Goal: Task Accomplishment & Management: Manage account settings

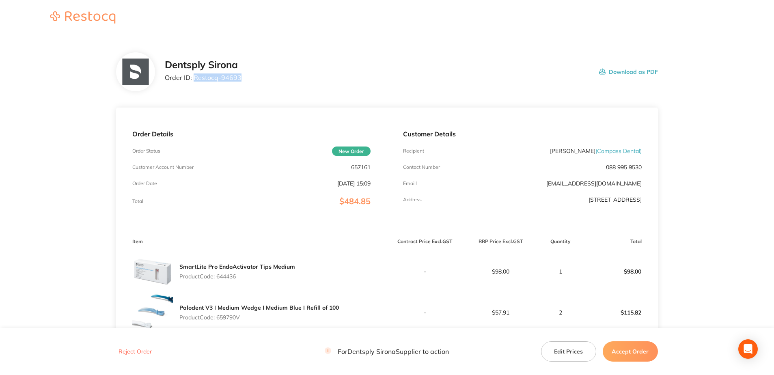
drag, startPoint x: 241, startPoint y: 80, endPoint x: 195, endPoint y: 80, distance: 46.3
click at [195, 80] on div "Dentsply Sirona Order ID: Restocq- 94693 Download as PDF" at bounding box center [411, 71] width 493 height 25
copy p "Restocq- 94693"
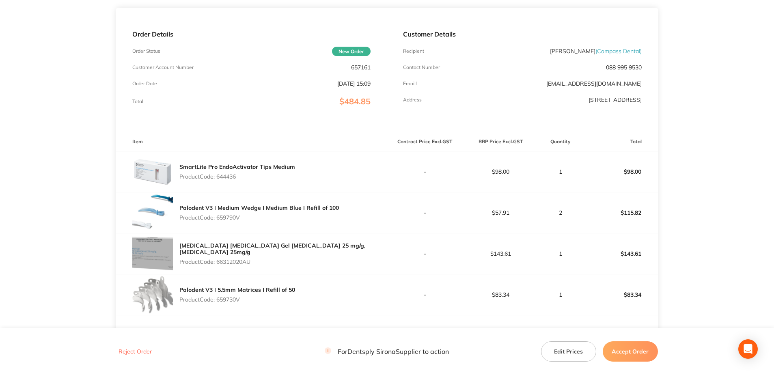
scroll to position [122, 0]
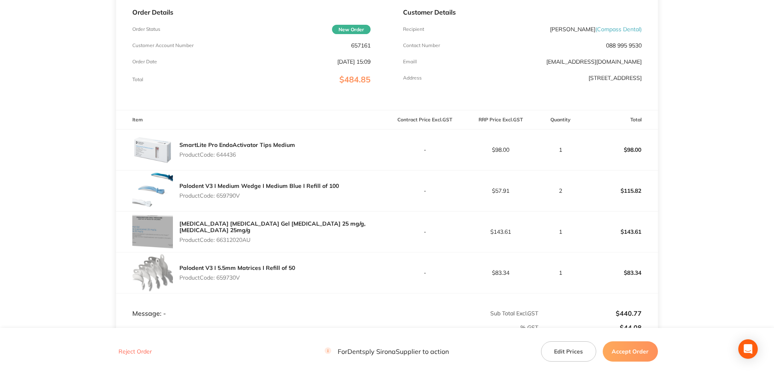
drag, startPoint x: 239, startPoint y: 160, endPoint x: 218, endPoint y: 161, distance: 20.3
click at [218, 158] on p "Product Code: 644436" at bounding box center [237, 154] width 116 height 6
copy p "644436"
drag, startPoint x: 231, startPoint y: 200, endPoint x: 218, endPoint y: 200, distance: 13.0
click at [218, 199] on p "Product Code: 659790V" at bounding box center [259, 195] width 160 height 6
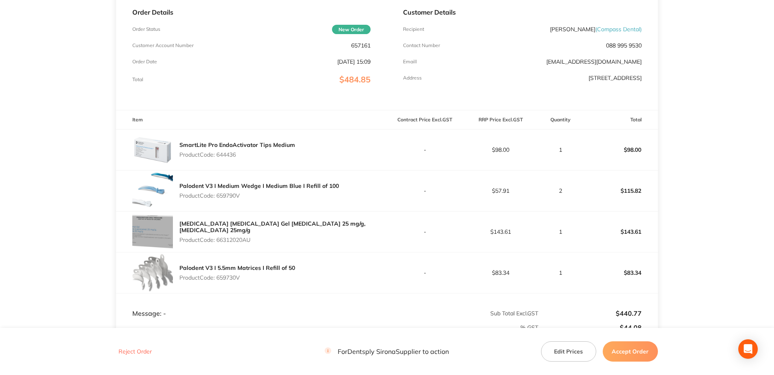
copy p "659790V"
drag, startPoint x: 253, startPoint y: 243, endPoint x: 219, endPoint y: 245, distance: 33.8
click at [219, 245] on div "[MEDICAL_DATA] [MEDICAL_DATA] Gel [MEDICAL_DATA] 25 mg/g, [MEDICAL_DATA] 25mg/g…" at bounding box center [282, 231] width 207 height 29
copy p "66312020AU"
drag, startPoint x: 241, startPoint y: 282, endPoint x: 218, endPoint y: 282, distance: 22.7
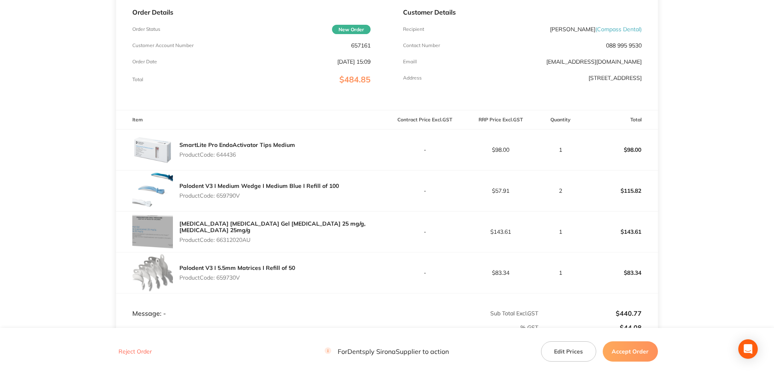
click at [218, 270] on p "Product Code: 659730V" at bounding box center [237, 277] width 116 height 6
copy p "659730V"
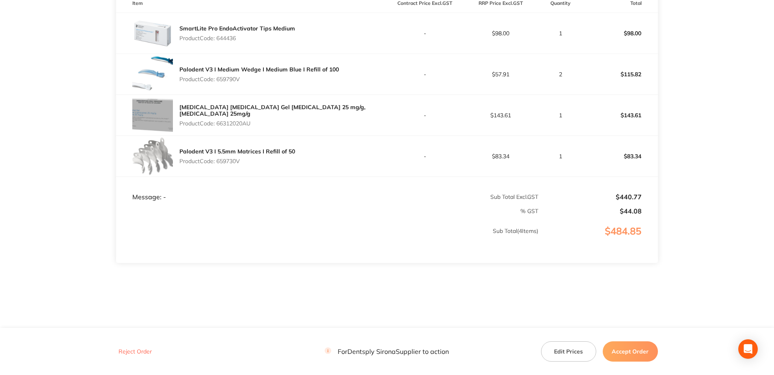
scroll to position [242, 0]
click at [581, 270] on footer "Reject Order For Dentsply Sirona Supplier to action Edit Prices Accept Order" at bounding box center [387, 351] width 774 height 47
click at [581, 270] on button "Accept Order" at bounding box center [630, 351] width 55 height 20
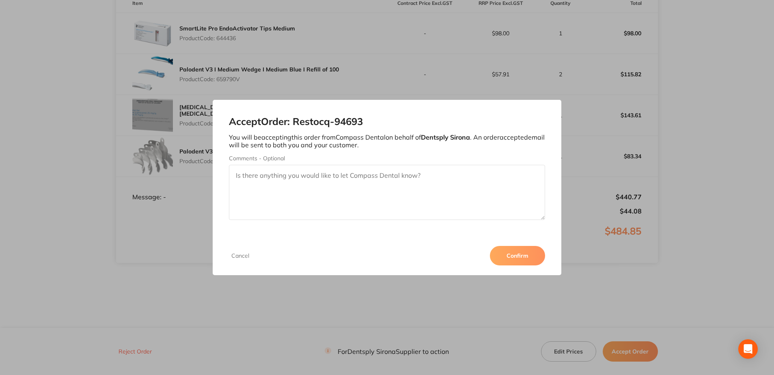
click at [531, 249] on button "Confirm" at bounding box center [517, 255] width 55 height 19
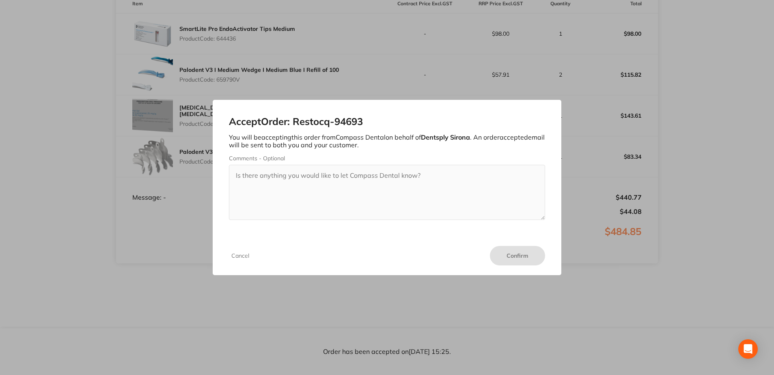
scroll to position [242, 0]
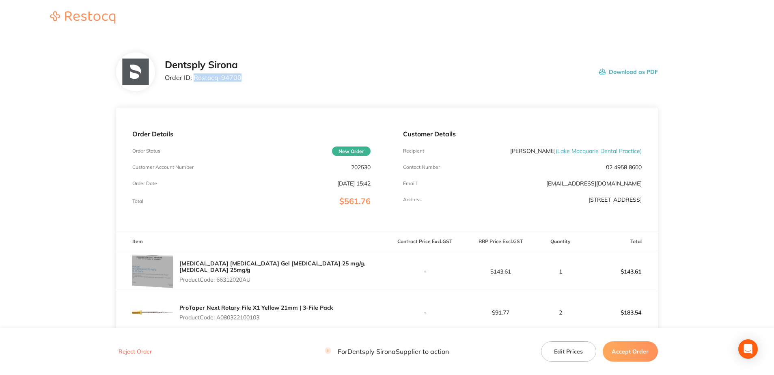
drag, startPoint x: 218, startPoint y: 81, endPoint x: 194, endPoint y: 81, distance: 24.0
click at [194, 81] on div "Dentsply Sirona Order ID: Restocq- 94700 Download as PDF" at bounding box center [411, 71] width 493 height 25
copy p "Restocq- 94700"
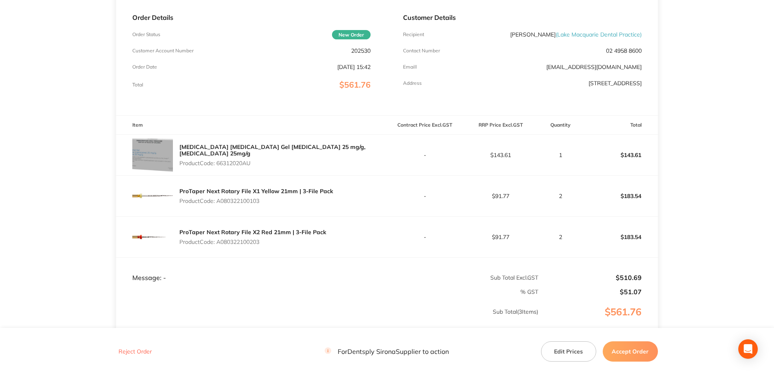
scroll to position [162, 0]
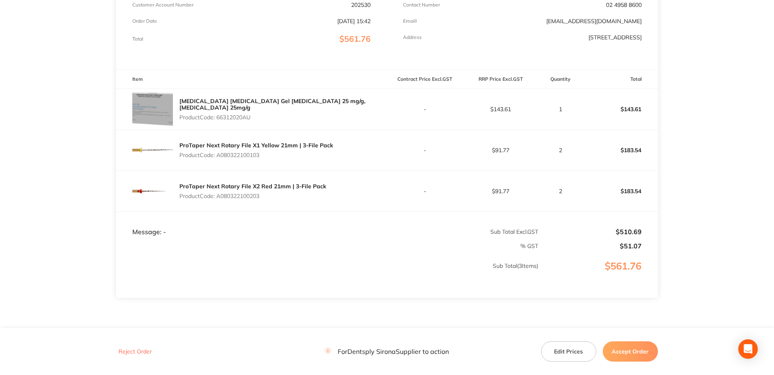
drag, startPoint x: 255, startPoint y: 116, endPoint x: 219, endPoint y: 118, distance: 36.2
click at [219, 118] on div "[MEDICAL_DATA] [MEDICAL_DATA] Gel [MEDICAL_DATA] 25 mg/g, [MEDICAL_DATA] 25mg/g…" at bounding box center [282, 109] width 207 height 29
copy p "66312020AU"
drag, startPoint x: 267, startPoint y: 153, endPoint x: 219, endPoint y: 157, distance: 48.4
click at [219, 157] on p "Product Code: A080322100103" at bounding box center [256, 155] width 154 height 6
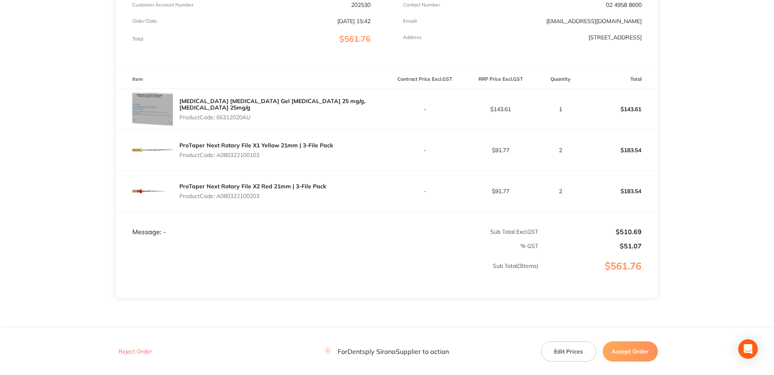
copy p "A080322100103"
drag, startPoint x: 262, startPoint y: 197, endPoint x: 218, endPoint y: 200, distance: 44.8
click at [218, 200] on div "ProTaper Next Rotary File X2 Red 21mm | 3-File Pack Product Code: A080322100203" at bounding box center [252, 191] width 147 height 23
copy p "A080322100203"
click at [579, 270] on button "Accept Order" at bounding box center [630, 351] width 55 height 20
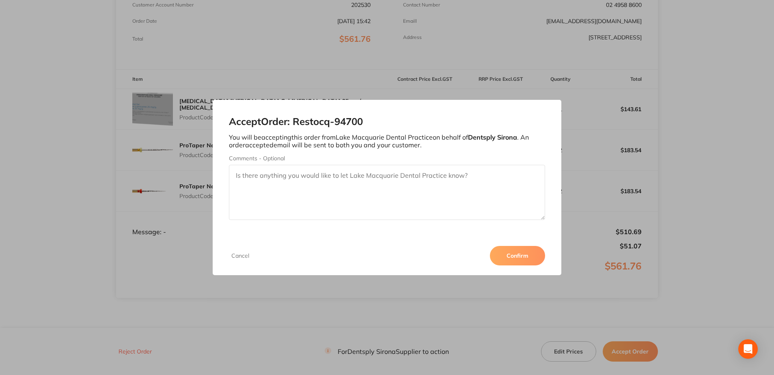
click at [532, 263] on button "Confirm" at bounding box center [517, 255] width 55 height 19
